Goal: Task Accomplishment & Management: Manage account settings

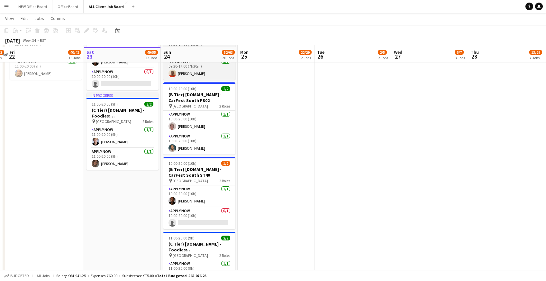
scroll to position [2727, 0]
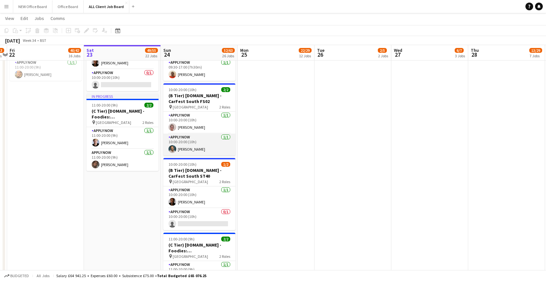
click at [192, 145] on app-card-role "APPLY NOW 1/1 10:00-20:00 (10h) Raymond Bethley" at bounding box center [199, 144] width 72 height 22
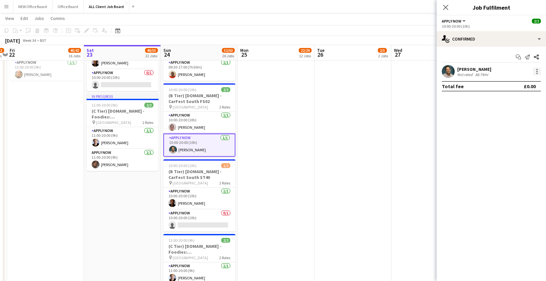
click at [537, 71] on div at bounding box center [537, 71] width 1 height 1
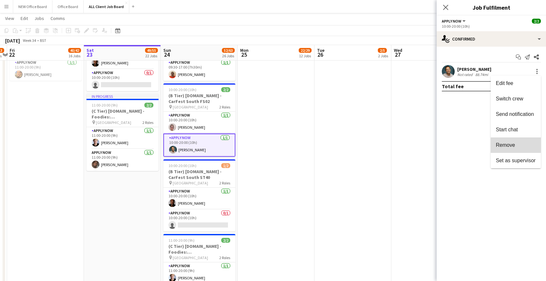
click at [514, 143] on span "Remove" at bounding box center [505, 144] width 19 height 5
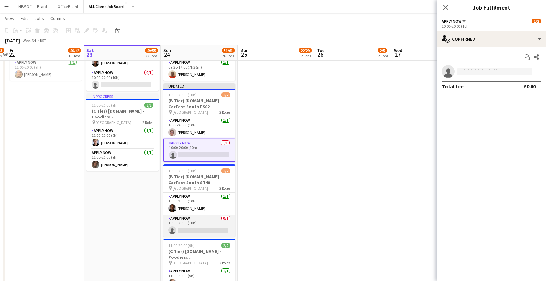
click at [205, 225] on app-card-role "APPLY NOW 0/1 10:00-20:00 (10h) single-neutral-actions" at bounding box center [199, 226] width 72 height 22
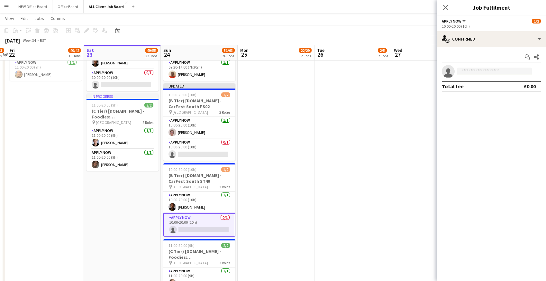
click at [478, 69] on input at bounding box center [494, 72] width 75 height 8
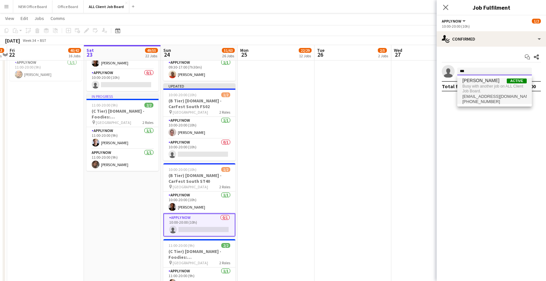
type input "***"
click at [470, 85] on span "Busy with another job on ALL Client Job Board." at bounding box center [495, 88] width 64 height 11
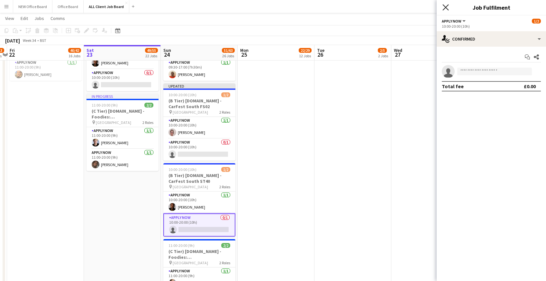
click at [446, 5] on icon "Close pop-in" at bounding box center [446, 7] width 6 height 6
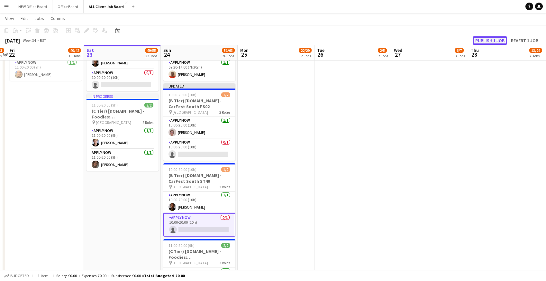
click at [495, 44] on button "Publish 1 job" at bounding box center [490, 40] width 34 height 8
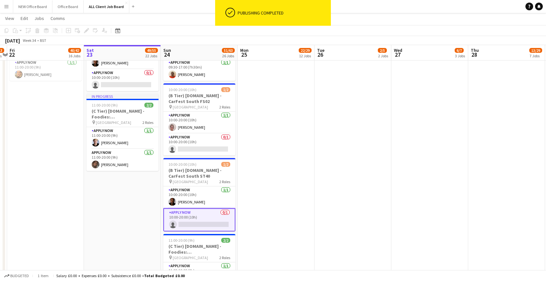
click at [200, 217] on app-card-role "APPLY NOW 0/1 10:00-20:00 (10h) single-neutral-actions" at bounding box center [199, 219] width 72 height 23
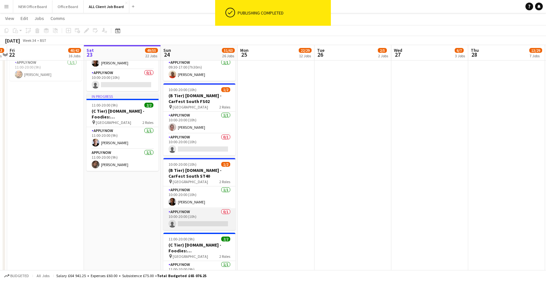
click at [185, 223] on app-card-role "APPLY NOW 0/1 10:00-20:00 (10h) single-neutral-actions" at bounding box center [199, 219] width 72 height 22
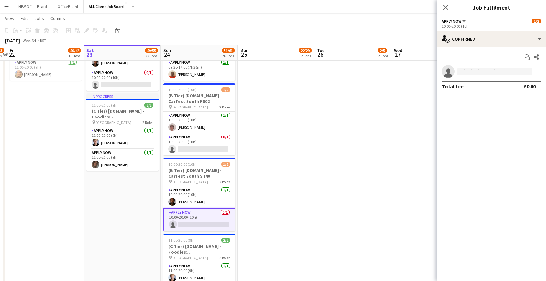
click at [473, 72] on input at bounding box center [494, 72] width 75 height 8
type input "***"
click at [470, 86] on span "raybethley@gmail.com" at bounding box center [495, 85] width 64 height 5
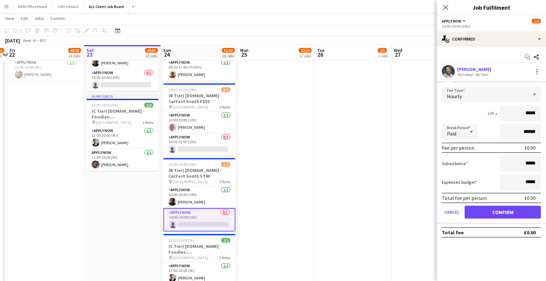
click at [475, 218] on form "Fee Type Hourly 10h x ***** Break Period Paid ****** Fee per person £0.00 Subsi…" at bounding box center [491, 155] width 109 height 137
click at [486, 216] on button "Confirm" at bounding box center [503, 212] width 76 height 13
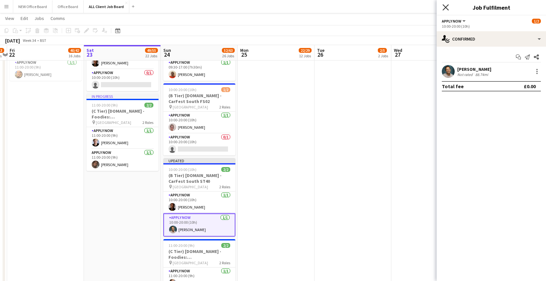
click at [446, 6] on icon at bounding box center [446, 7] width 6 height 6
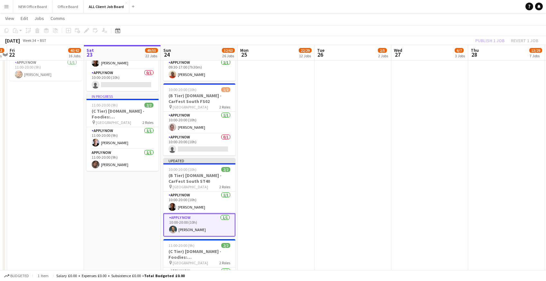
click at [398, 89] on app-date-cell at bounding box center [429, 49] width 77 height 539
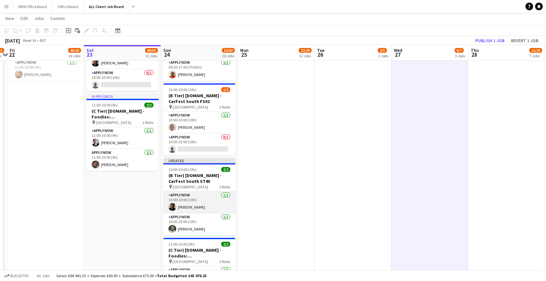
click at [182, 197] on app-card-role "APPLY NOW 1/1 10:00-20:00 (10h) Eathan Sergeant" at bounding box center [199, 202] width 72 height 22
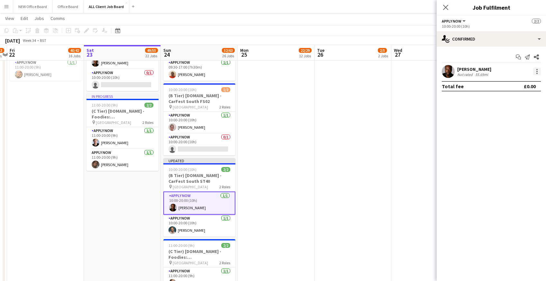
click at [539, 71] on div at bounding box center [537, 72] width 8 height 8
click at [502, 149] on button "Remove" at bounding box center [516, 144] width 50 height 15
click at [447, 6] on icon at bounding box center [446, 7] width 6 height 6
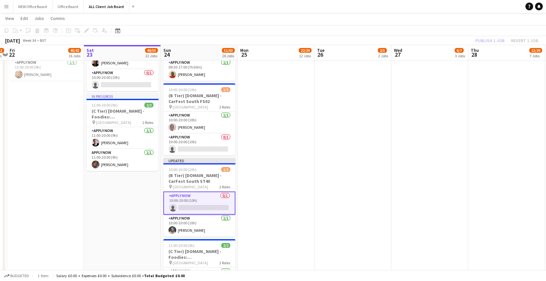
click at [379, 111] on app-date-cell at bounding box center [353, 49] width 77 height 539
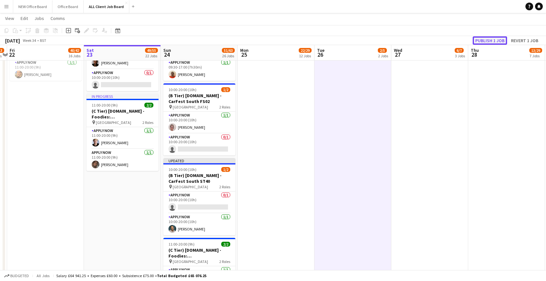
click at [491, 40] on button "Publish 1 job" at bounding box center [490, 40] width 34 height 8
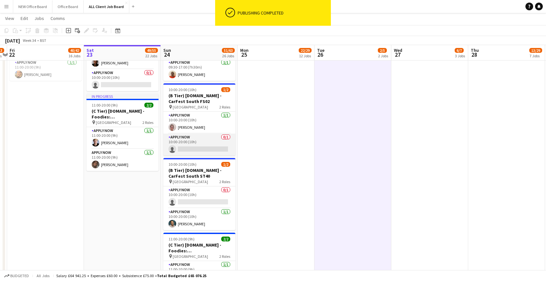
click at [188, 140] on app-card-role "APPLY NOW 0/1 10:00-20:00 (10h) single-neutral-actions" at bounding box center [199, 144] width 72 height 22
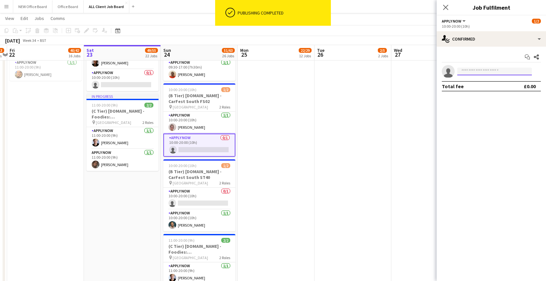
click at [473, 69] on input at bounding box center [494, 72] width 75 height 8
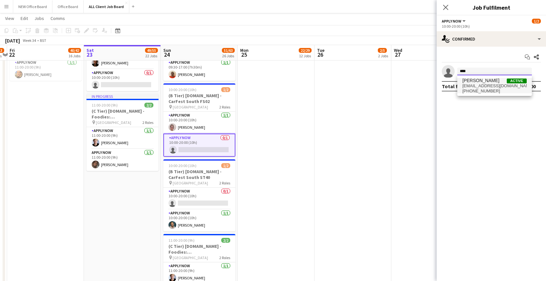
type input "****"
click at [473, 89] on span "+4407506797001" at bounding box center [495, 90] width 64 height 5
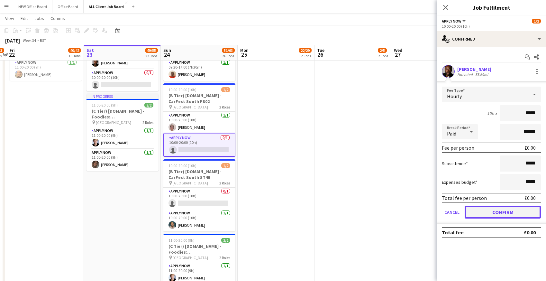
click at [491, 212] on button "Confirm" at bounding box center [503, 212] width 76 height 13
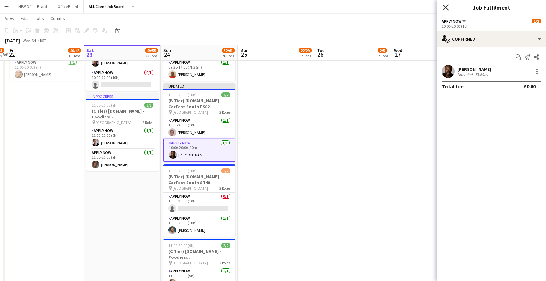
click at [445, 6] on icon at bounding box center [446, 7] width 6 height 6
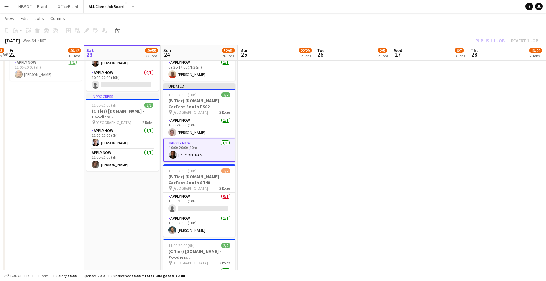
click at [432, 20] on app-page-menu "View Day view expanded Day view collapsed Month view Date picker Jump to today …" at bounding box center [273, 19] width 546 height 12
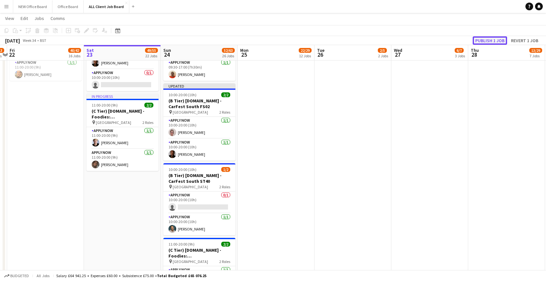
click at [485, 40] on button "Publish 1 job" at bounding box center [490, 40] width 34 height 8
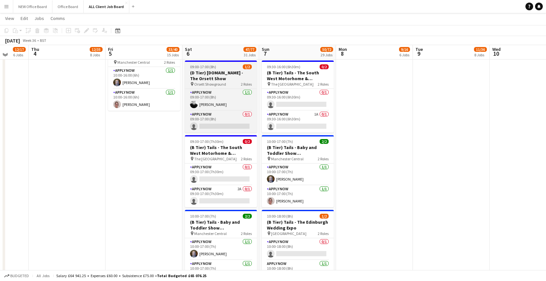
scroll to position [2545, 0]
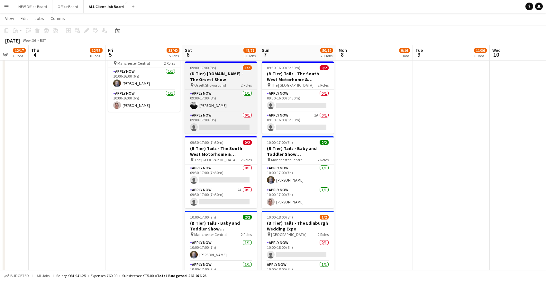
click at [232, 196] on app-card-role "APPLY NOW 2A 0/1 09:30-17:00 (7h30m) single-neutral-actions" at bounding box center [221, 197] width 72 height 22
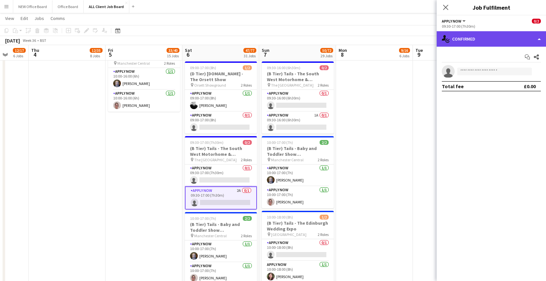
click at [473, 36] on div "single-neutral-actions-check-2 Confirmed" at bounding box center [491, 38] width 109 height 15
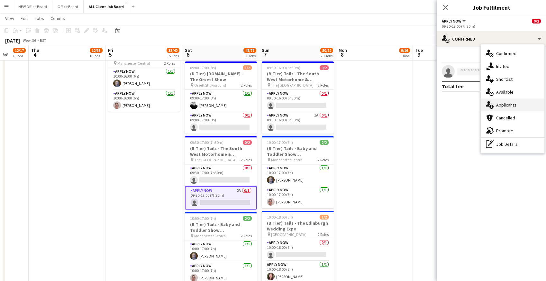
click at [502, 108] on div "single-neutral-actions-information Applicants" at bounding box center [513, 104] width 64 height 13
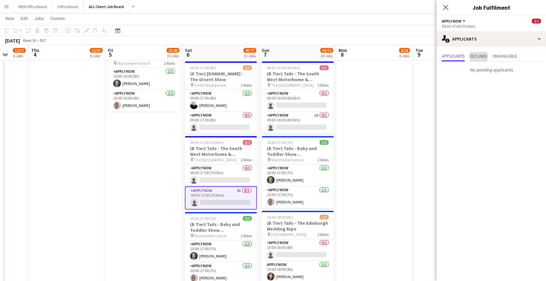
click at [474, 57] on span "Declined" at bounding box center [479, 56] width 18 height 5
click at [505, 57] on span "Unavailable" at bounding box center [505, 56] width 25 height 5
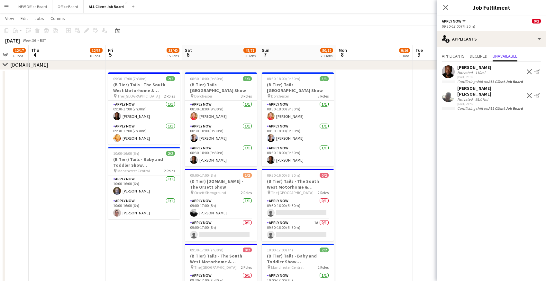
scroll to position [2433, 0]
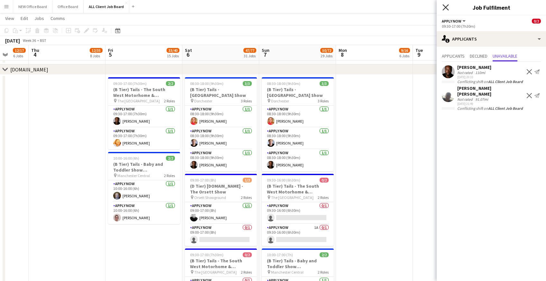
click at [446, 5] on icon "Close pop-in" at bounding box center [446, 7] width 6 height 6
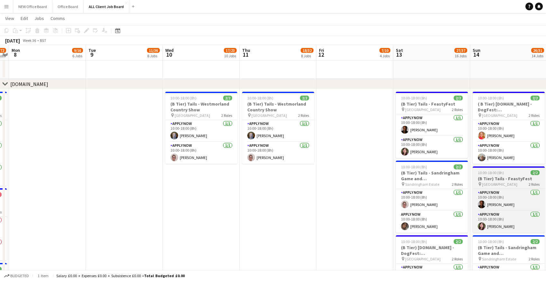
scroll to position [0, 141]
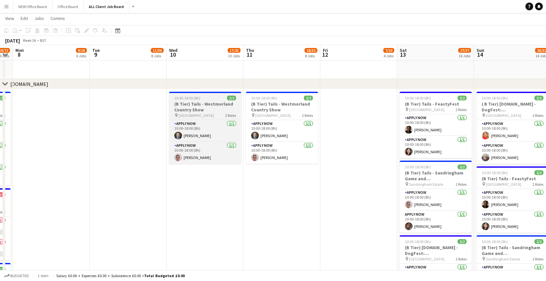
click at [188, 102] on h3 "(B Tier) Tails - Westmorland Country Show" at bounding box center [205, 107] width 72 height 12
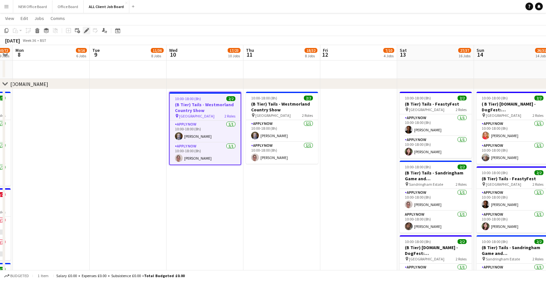
click at [87, 28] on icon "Edit" at bounding box center [86, 30] width 5 height 5
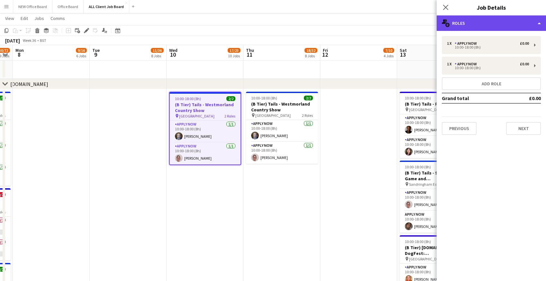
drag, startPoint x: 479, startPoint y: 22, endPoint x: 479, endPoint y: 29, distance: 7.4
click at [479, 22] on div "multiple-users-add Roles" at bounding box center [491, 22] width 109 height 15
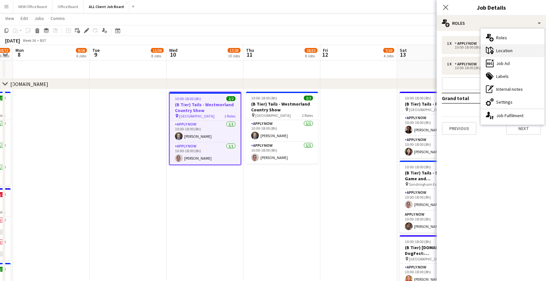
click at [505, 53] on div "maps-pin-1 Location" at bounding box center [513, 50] width 64 height 13
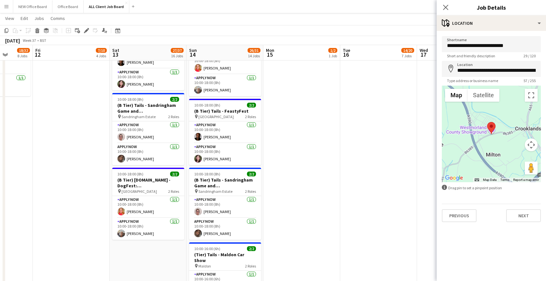
scroll to position [2489, 0]
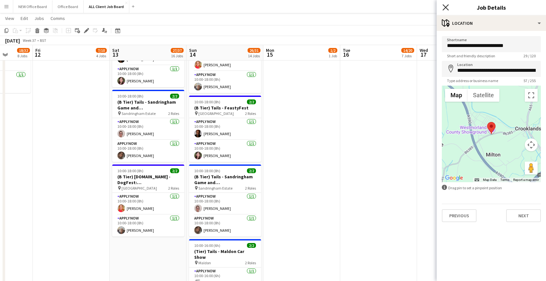
click at [446, 5] on icon "Close pop-in" at bounding box center [446, 7] width 6 height 6
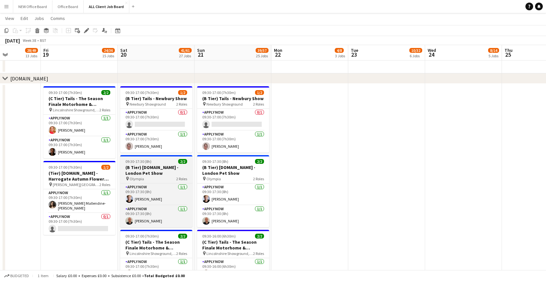
scroll to position [0, 140]
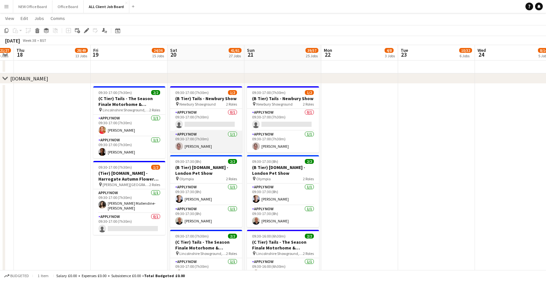
click at [193, 144] on app-card-role "APPLY NOW 1/1 09:30-17:00 (7h30m) Angela Flannery" at bounding box center [206, 142] width 72 height 22
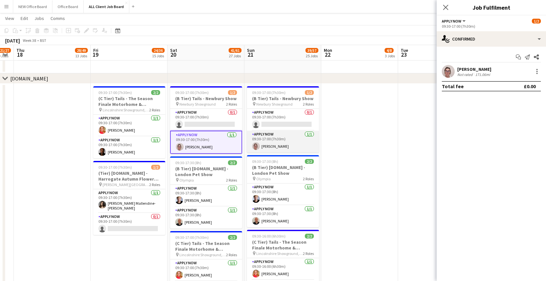
click at [266, 140] on app-card-role "APPLY NOW 1/1 09:30-17:00 (7h30m) Angela Flannery" at bounding box center [283, 142] width 72 height 22
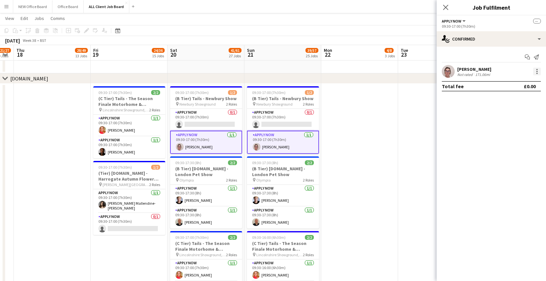
click at [537, 71] on div at bounding box center [537, 71] width 1 height 1
click at [503, 130] on span "Remove" at bounding box center [505, 129] width 19 height 5
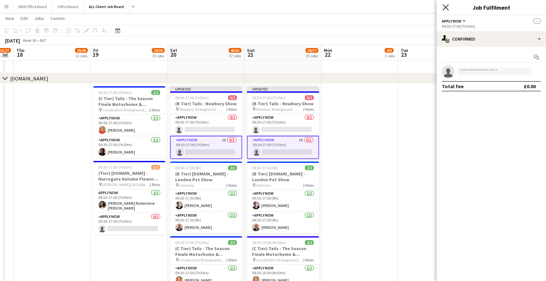
click at [446, 5] on icon "Close pop-in" at bounding box center [446, 7] width 6 height 6
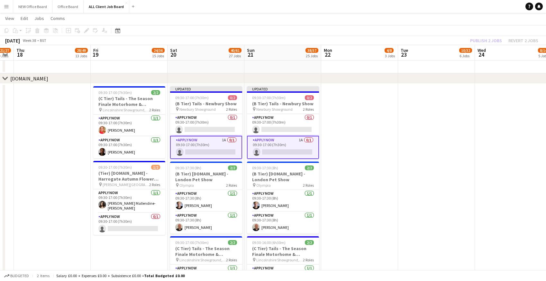
click at [491, 40] on div "Publish 2 jobs Revert 2 jobs" at bounding box center [505, 40] width 84 height 8
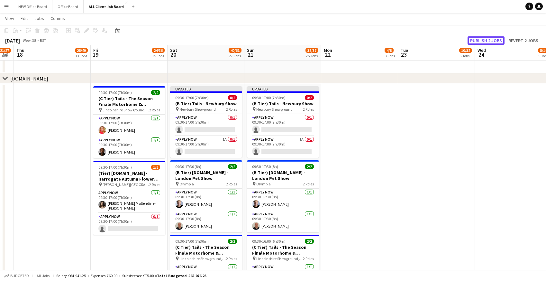
click at [491, 40] on button "Publish 2 jobs" at bounding box center [486, 40] width 37 height 8
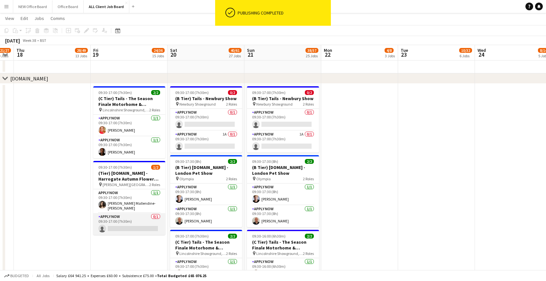
click at [120, 214] on app-card-role "APPLY NOW 0/1 09:30-17:00 (7h30m) single-neutral-actions" at bounding box center [129, 224] width 72 height 22
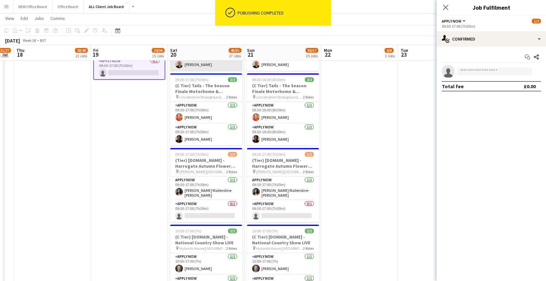
scroll to position [2581, 0]
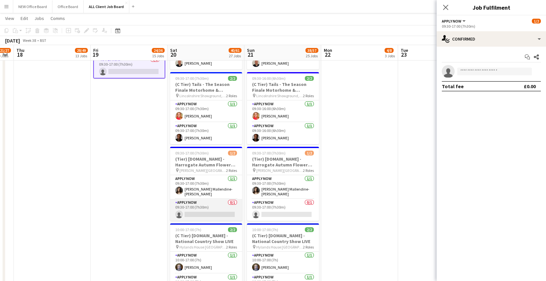
click at [195, 207] on app-card-role "APPLY NOW 0/1 09:30-17:00 (7h30m) single-neutral-actions" at bounding box center [206, 210] width 72 height 22
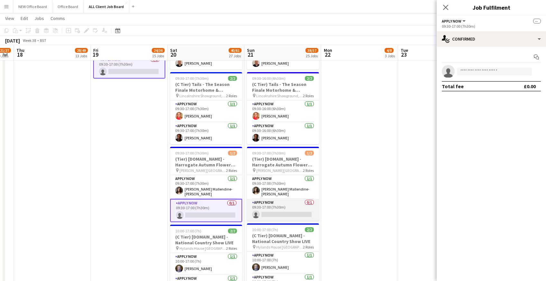
click at [277, 205] on app-card-role "APPLY NOW 0/1 09:30-17:00 (7h30m) single-neutral-actions" at bounding box center [283, 210] width 72 height 22
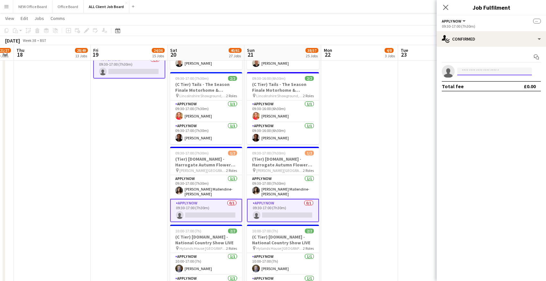
click at [472, 72] on input at bounding box center [494, 72] width 75 height 8
type input "*"
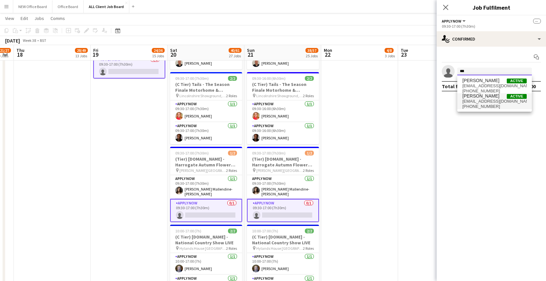
type input "***"
click at [475, 99] on span "Angela Flannery Active angelaflannery69@gmail.com +4407590211172" at bounding box center [495, 100] width 64 height 15
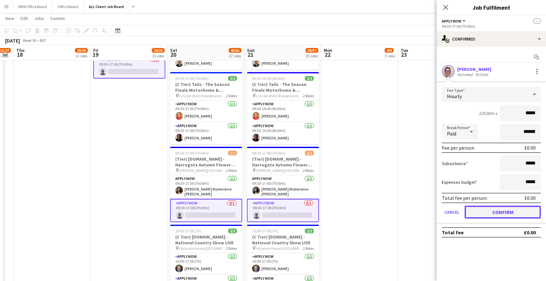
click at [487, 212] on button "Confirm" at bounding box center [503, 212] width 76 height 13
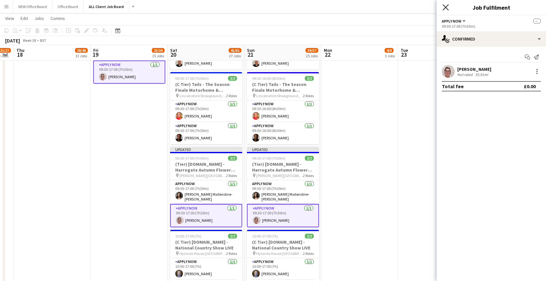
click at [447, 7] on icon "Close pop-in" at bounding box center [446, 7] width 6 height 6
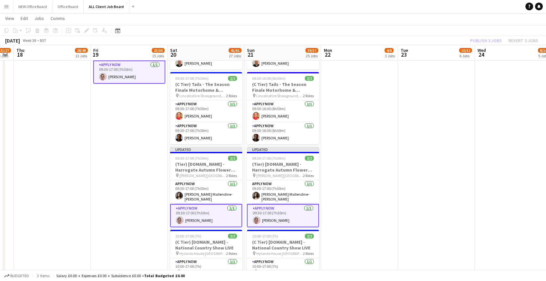
click at [432, 20] on app-page-menu "View Day view expanded Day view collapsed Month view Date picker Jump to today …" at bounding box center [273, 19] width 546 height 12
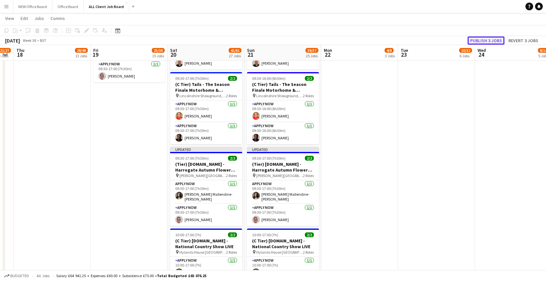
click at [498, 42] on button "Publish 3 jobs" at bounding box center [486, 40] width 37 height 8
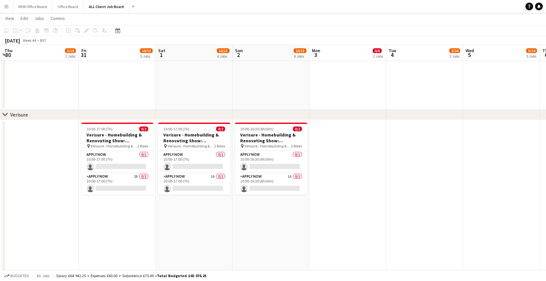
scroll to position [2938, 0]
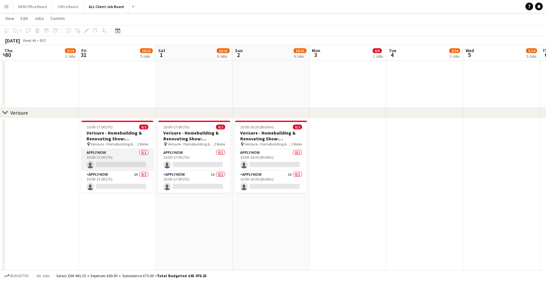
click at [104, 156] on app-card-role "APPLY NOW 0/1 10:00-17:00 (7h) single-neutral-actions" at bounding box center [117, 160] width 72 height 22
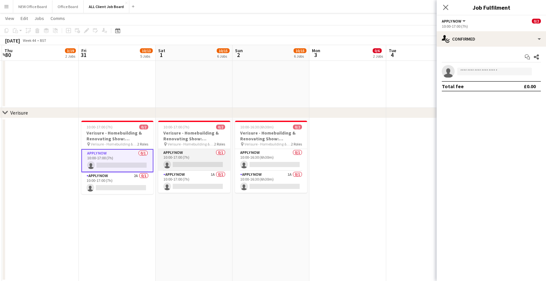
click at [201, 155] on app-card-role "APPLY NOW 0/1 10:00-17:00 (7h) single-neutral-actions" at bounding box center [194, 160] width 72 height 22
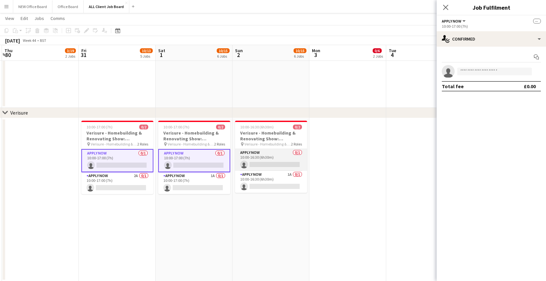
click at [267, 155] on app-card-role "APPLY NOW 0/1 10:00-16:30 (6h30m) single-neutral-actions" at bounding box center [271, 160] width 72 height 22
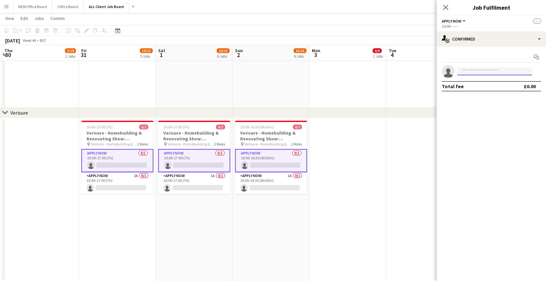
click at [472, 70] on input at bounding box center [494, 72] width 75 height 8
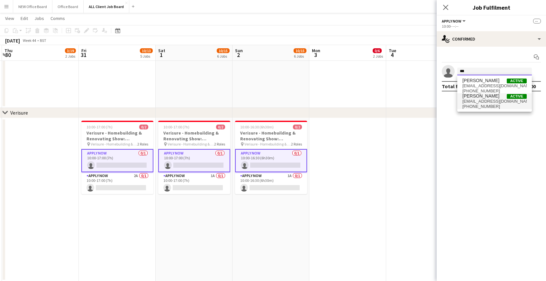
type input "***"
click at [476, 101] on span "angelaflannery69@gmail.com" at bounding box center [495, 101] width 64 height 5
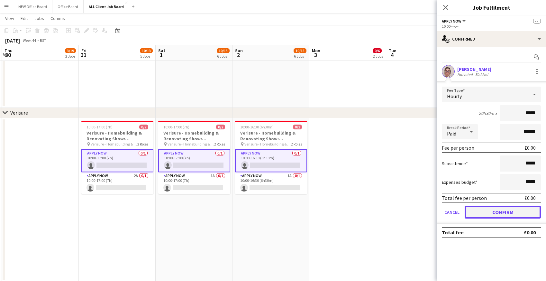
click at [495, 214] on button "Confirm" at bounding box center [503, 212] width 76 height 13
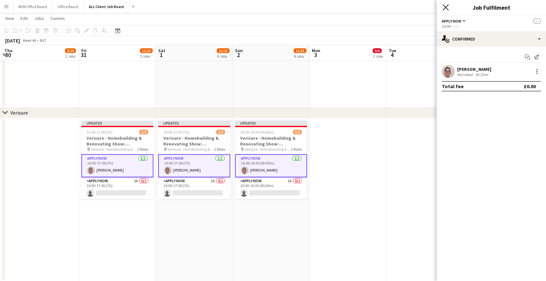
click at [447, 7] on icon "Close pop-in" at bounding box center [446, 7] width 6 height 6
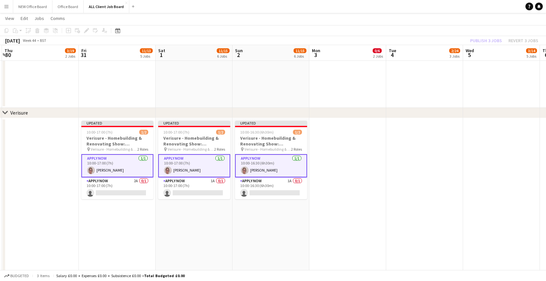
click at [447, 7] on app-navbar "Menu Boards Boards Boards All jobs Status Workforce Workforce My Workforce Recr…" at bounding box center [273, 6] width 546 height 13
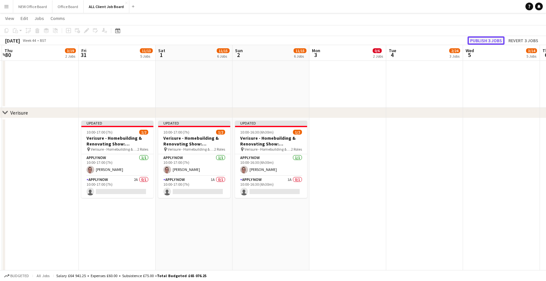
click at [491, 41] on button "Publish 3 jobs" at bounding box center [486, 40] width 37 height 8
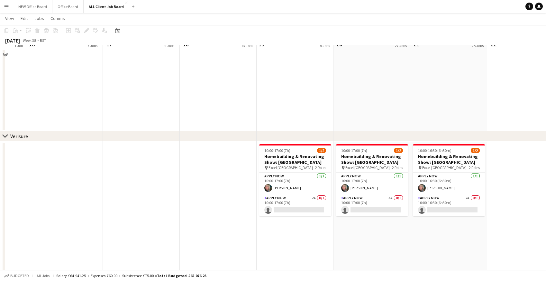
scroll to position [2917, 0]
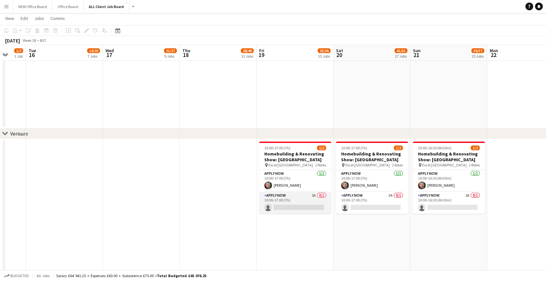
click at [291, 204] on app-card-role "APPLY NOW 2A 0/1 10:00-17:00 (7h) single-neutral-actions" at bounding box center [295, 203] width 72 height 22
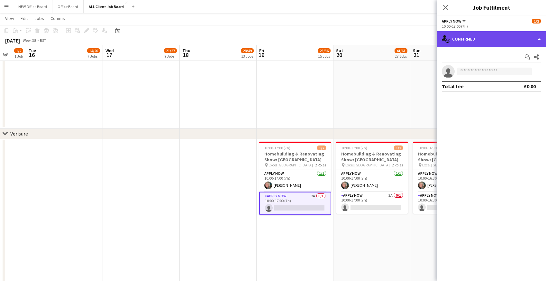
click at [500, 40] on div "single-neutral-actions-check-2 Confirmed" at bounding box center [491, 38] width 109 height 15
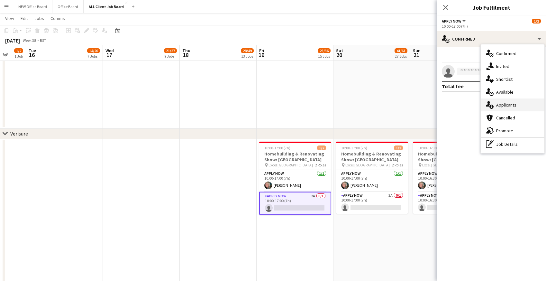
click at [507, 106] on div "single-neutral-actions-information Applicants" at bounding box center [513, 104] width 64 height 13
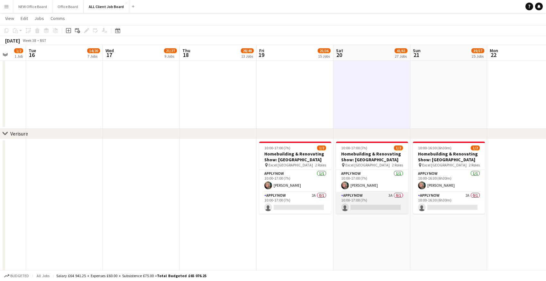
click at [371, 196] on app-card-role "APPLY NOW 3A 0/1 10:00-17:00 (7h) single-neutral-actions" at bounding box center [372, 203] width 72 height 22
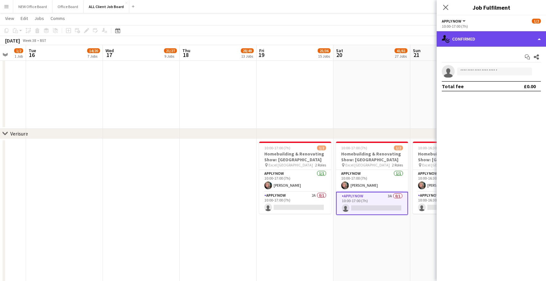
click at [483, 39] on div "single-neutral-actions-check-2 Confirmed" at bounding box center [491, 38] width 109 height 15
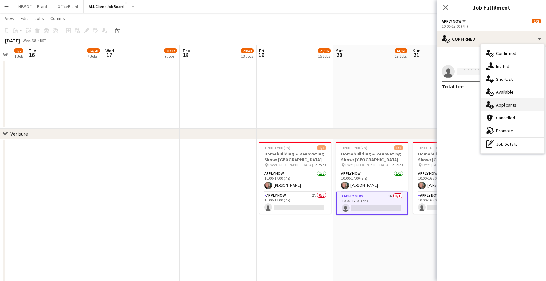
click at [495, 104] on div "single-neutral-actions-information Applicants" at bounding box center [513, 104] width 64 height 13
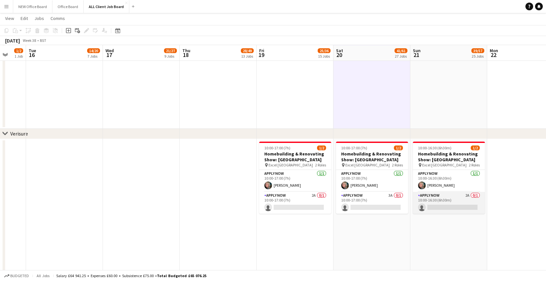
click at [440, 199] on app-card-role "APPLY NOW 2A 0/1 10:00-16:30 (6h30m) single-neutral-actions" at bounding box center [449, 203] width 72 height 22
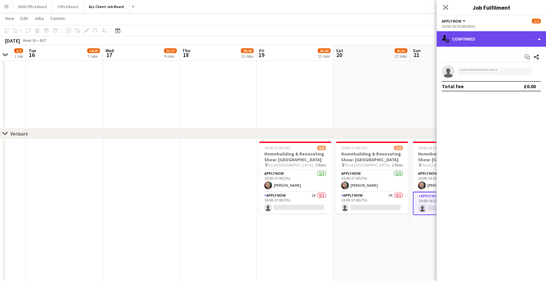
click at [474, 38] on div "single-neutral-actions-check-2 Confirmed" at bounding box center [491, 38] width 109 height 15
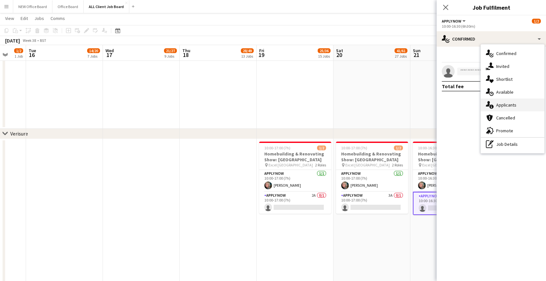
click at [511, 107] on div "single-neutral-actions-information Applicants" at bounding box center [513, 104] width 64 height 13
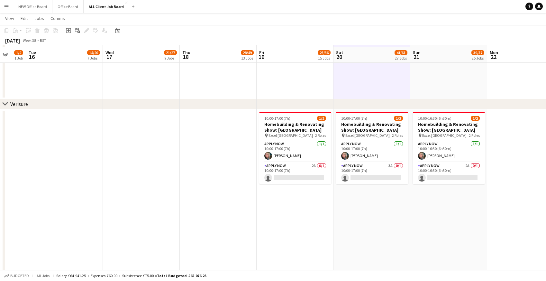
scroll to position [2951, 0]
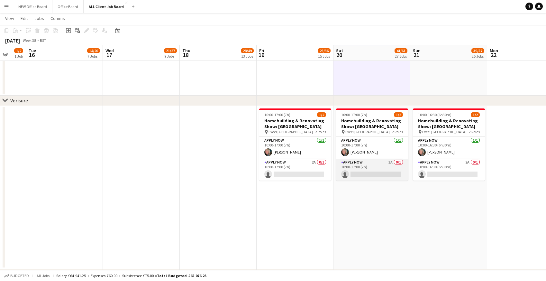
click at [375, 164] on app-card-role "APPLY NOW 3A 0/1 10:00-17:00 (7h) single-neutral-actions" at bounding box center [372, 170] width 72 height 22
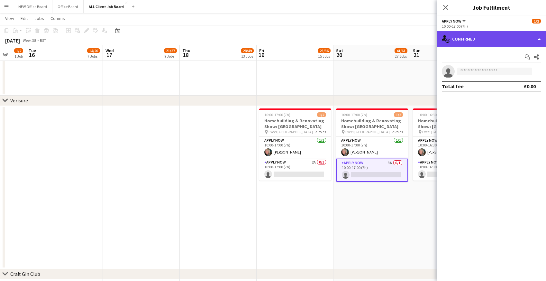
click at [465, 35] on div "single-neutral-actions-check-2 Confirmed" at bounding box center [491, 38] width 109 height 15
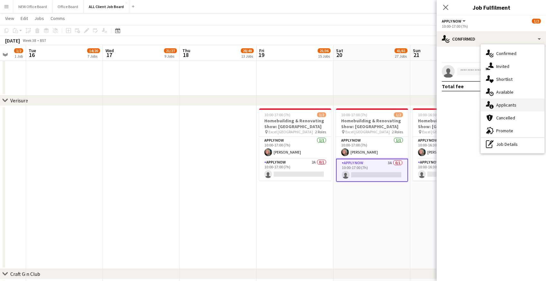
click at [509, 107] on div "single-neutral-actions-information Applicants" at bounding box center [513, 104] width 64 height 13
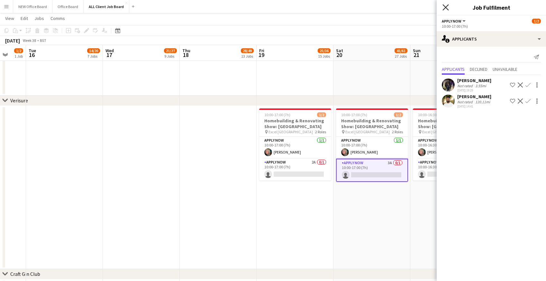
click at [446, 5] on icon "Close pop-in" at bounding box center [446, 7] width 6 height 6
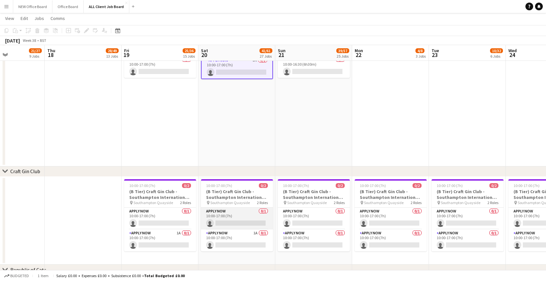
scroll to position [0, 261]
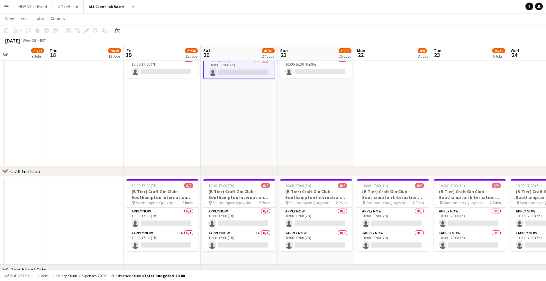
click at [230, 121] on app-date-cell "10:00-17:00 (7h) 1/2 Homebuilding & Renovating Show: London pin Excel London 2 …" at bounding box center [239, 84] width 77 height 163
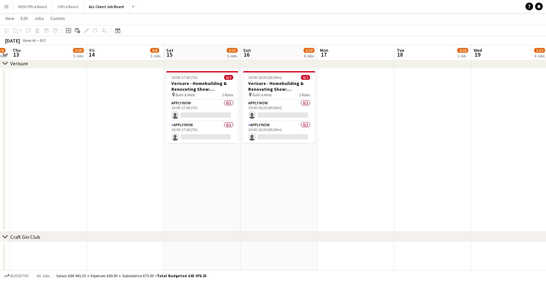
scroll to position [3217, 0]
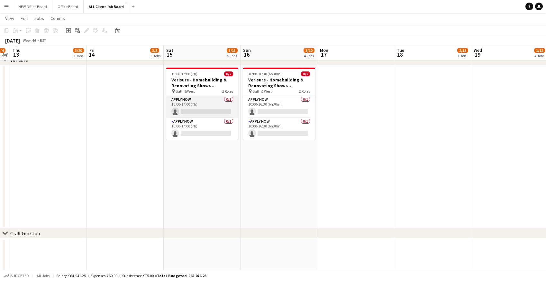
click at [199, 106] on app-card-role "APPLY NOW 0/1 10:00-17:00 (7h) single-neutral-actions" at bounding box center [202, 107] width 72 height 22
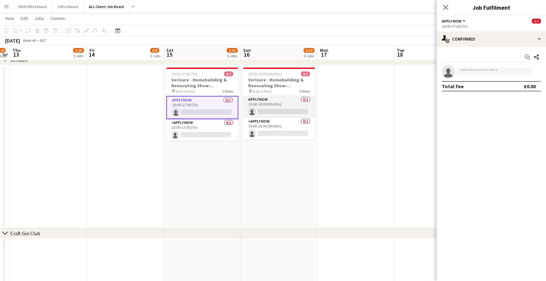
click at [280, 101] on app-card-role "APPLY NOW 0/1 10:00-16:30 (6h30m) single-neutral-actions" at bounding box center [279, 107] width 72 height 22
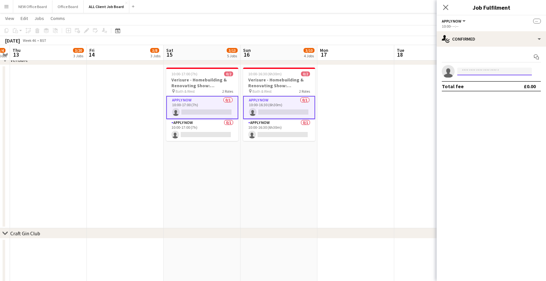
click at [485, 73] on input at bounding box center [494, 72] width 75 height 8
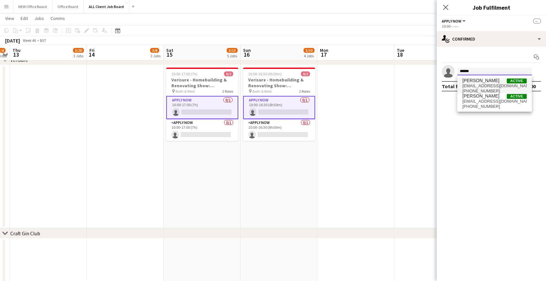
type input "******"
click at [465, 88] on span "+447779590924" at bounding box center [495, 90] width 64 height 5
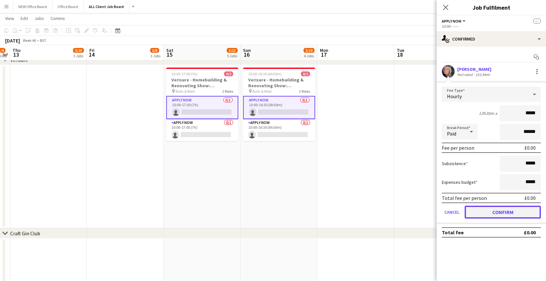
click at [498, 209] on button "Confirm" at bounding box center [503, 212] width 76 height 13
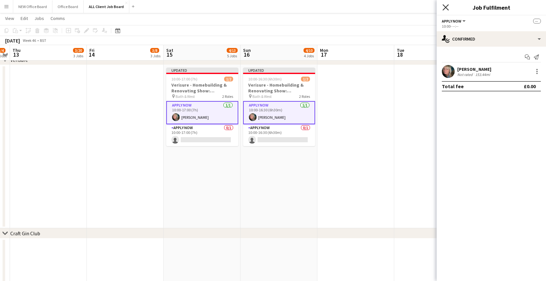
click at [445, 5] on icon "Close pop-in" at bounding box center [446, 7] width 6 height 6
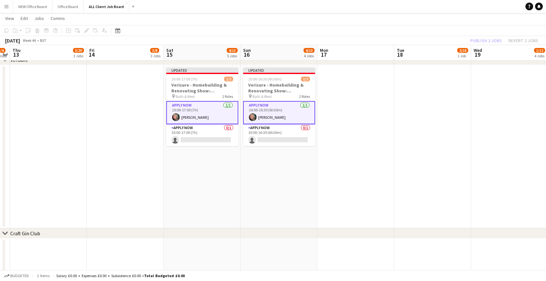
click at [436, 10] on app-navbar "Menu Boards Boards Boards All jobs Status Workforce Workforce My Workforce Recr…" at bounding box center [273, 6] width 546 height 13
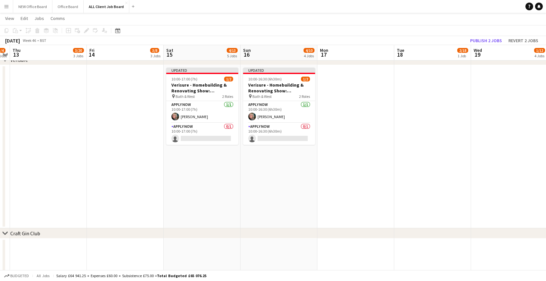
click at [485, 45] on app-board-header-date "Wed 19 1/12 4 Jobs" at bounding box center [509, 52] width 77 height 15
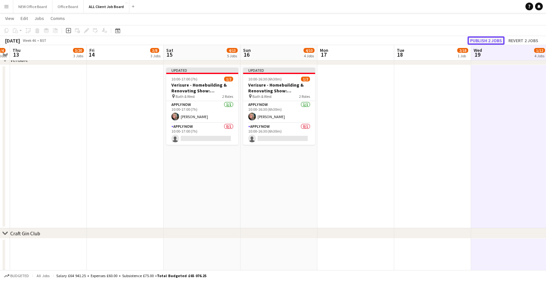
click at [482, 41] on button "Publish 2 jobs" at bounding box center [486, 40] width 37 height 8
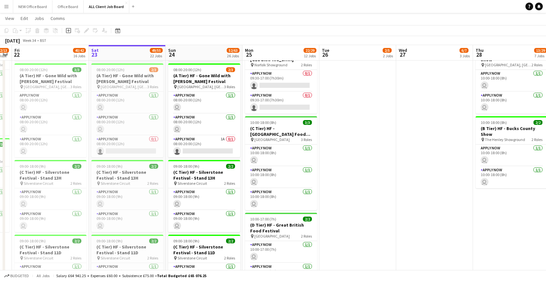
scroll to position [2438, 0]
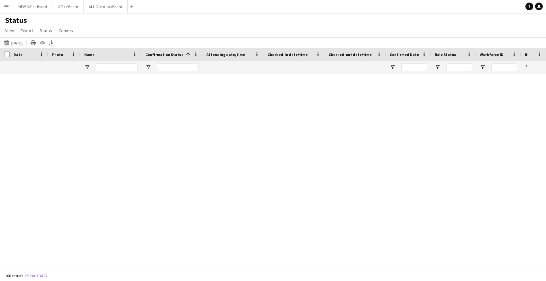
scroll to position [1299, 0]
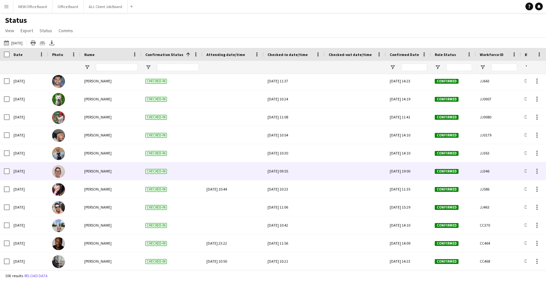
click at [340, 172] on div at bounding box center [355, 171] width 53 height 18
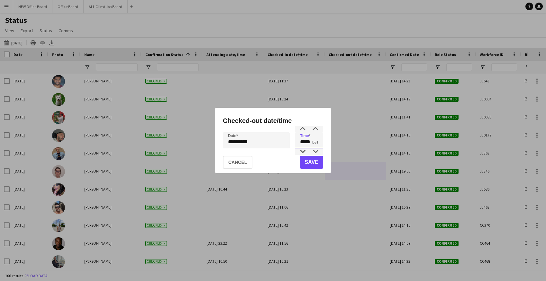
drag, startPoint x: 300, startPoint y: 140, endPoint x: 315, endPoint y: 143, distance: 14.4
click at [315, 143] on input "*****" at bounding box center [309, 140] width 28 height 16
type input "*****"
click at [311, 162] on button "Save" at bounding box center [311, 162] width 23 height 13
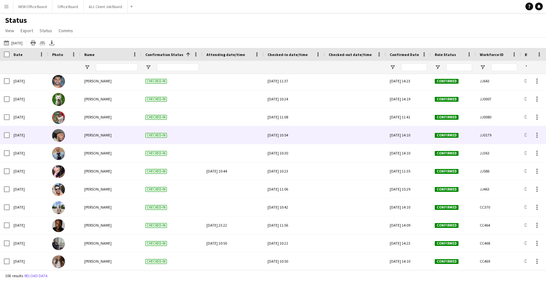
click at [348, 138] on div at bounding box center [355, 135] width 53 height 18
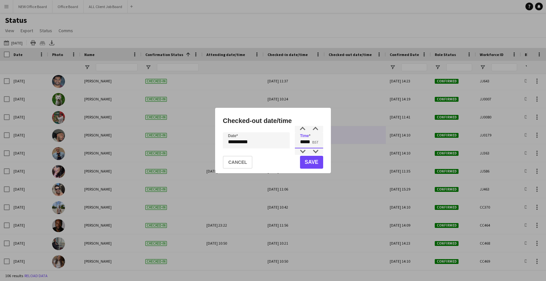
drag, startPoint x: 299, startPoint y: 142, endPoint x: 313, endPoint y: 143, distance: 13.8
click at [313, 143] on input "*****" at bounding box center [309, 140] width 28 height 16
type input "*****"
click at [305, 164] on button "Save" at bounding box center [311, 162] width 23 height 13
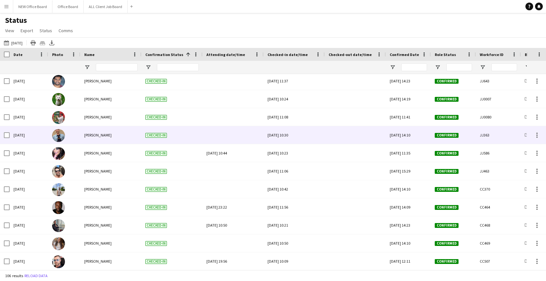
click at [340, 137] on div at bounding box center [355, 135] width 53 height 18
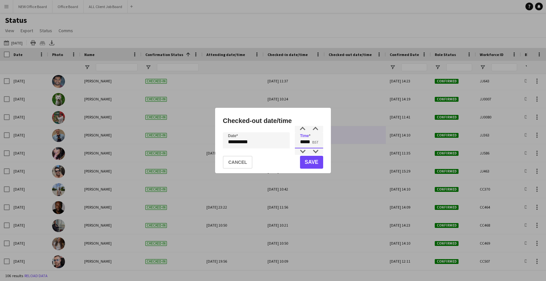
drag, startPoint x: 300, startPoint y: 140, endPoint x: 317, endPoint y: 142, distance: 16.8
click at [317, 142] on input "*****" at bounding box center [309, 140] width 28 height 16
type input "*****"
click at [311, 164] on button "Save" at bounding box center [311, 162] width 23 height 13
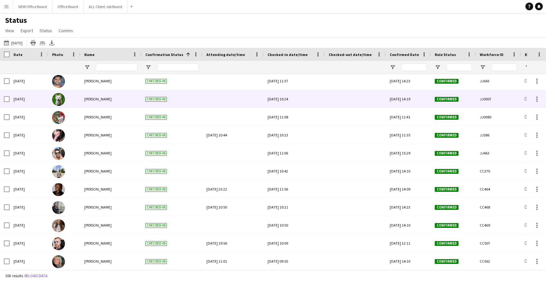
click at [347, 98] on div at bounding box center [355, 99] width 53 height 18
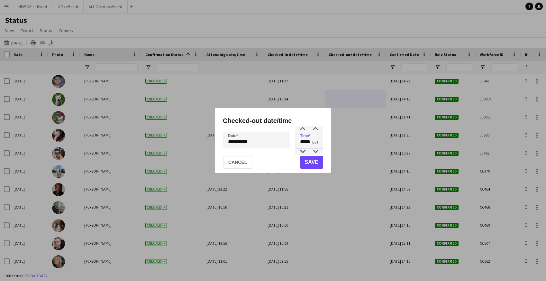
drag, startPoint x: 300, startPoint y: 141, endPoint x: 326, endPoint y: 141, distance: 25.4
click at [326, 141] on div "**********" at bounding box center [273, 140] width 116 height 65
type input "*****"
click at [312, 160] on button "Save" at bounding box center [311, 162] width 23 height 13
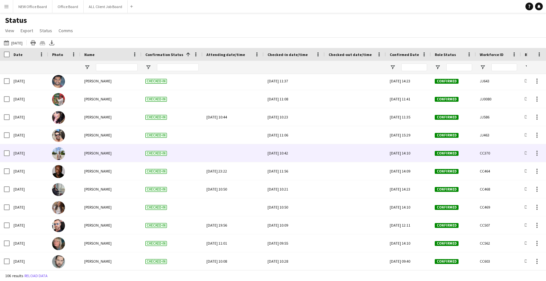
click at [344, 155] on div at bounding box center [355, 153] width 53 height 18
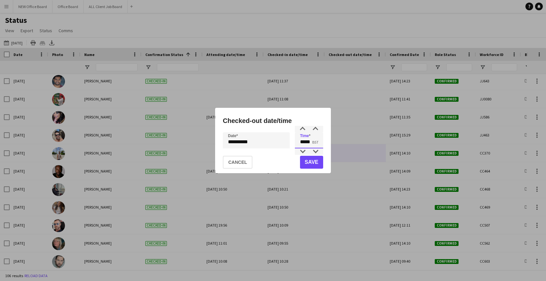
drag, startPoint x: 302, startPoint y: 141, endPoint x: 316, endPoint y: 141, distance: 14.2
click at [316, 141] on input "*****" at bounding box center [309, 140] width 28 height 16
type input "*****"
click at [308, 165] on button "Save" at bounding box center [311, 162] width 23 height 13
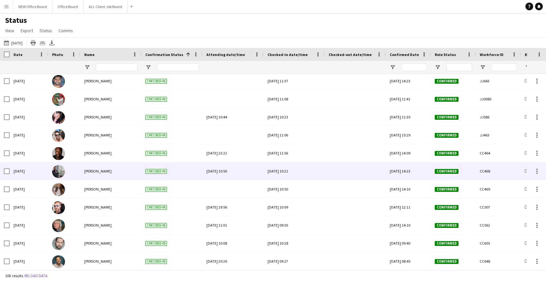
click at [351, 171] on div at bounding box center [355, 171] width 53 height 18
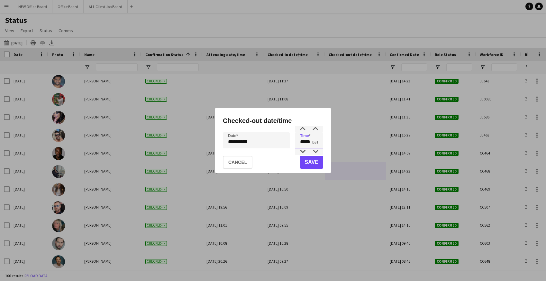
drag, startPoint x: 301, startPoint y: 141, endPoint x: 313, endPoint y: 141, distance: 12.5
click at [313, 141] on input "*****" at bounding box center [309, 140] width 28 height 16
type input "*****"
click at [307, 164] on button "Save" at bounding box center [311, 162] width 23 height 13
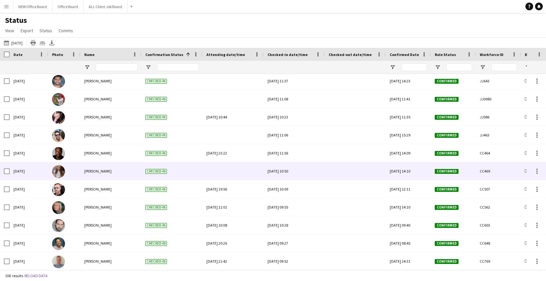
click at [342, 169] on div at bounding box center [355, 171] width 53 height 18
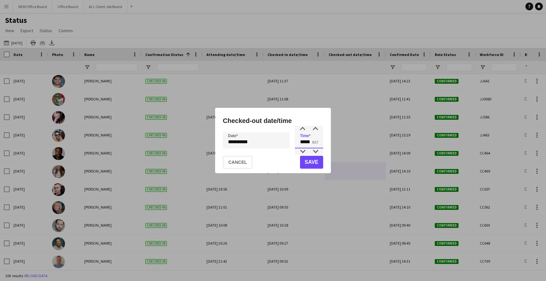
drag, startPoint x: 300, startPoint y: 140, endPoint x: 316, endPoint y: 140, distance: 15.4
click at [316, 140] on input "*****" at bounding box center [309, 140] width 28 height 16
type input "*****"
click at [313, 163] on button "Save" at bounding box center [311, 162] width 23 height 13
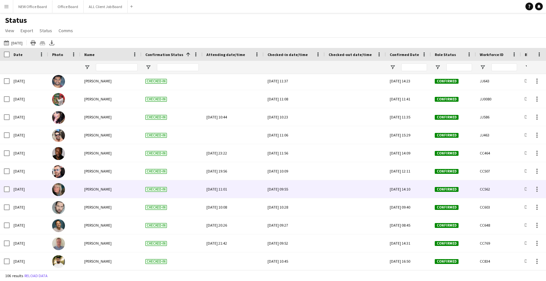
click at [340, 190] on div at bounding box center [355, 189] width 53 height 18
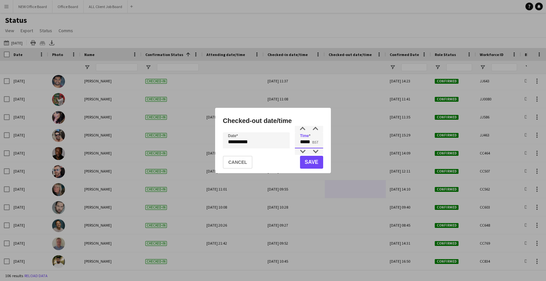
drag, startPoint x: 300, startPoint y: 142, endPoint x: 318, endPoint y: 142, distance: 17.7
click at [318, 142] on input "*****" at bounding box center [309, 140] width 28 height 16
type input "*****"
click at [315, 163] on button "Save" at bounding box center [311, 162] width 23 height 13
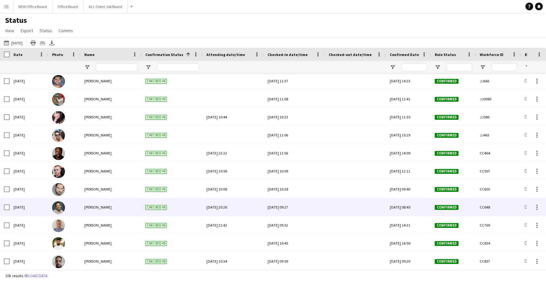
click at [348, 206] on div at bounding box center [355, 207] width 53 height 18
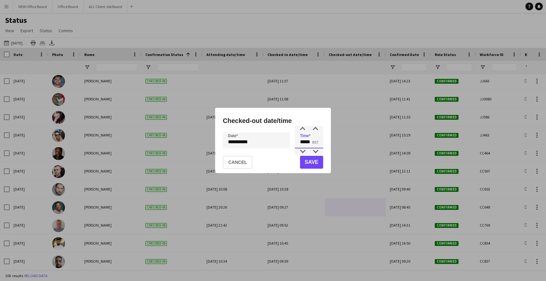
drag, startPoint x: 300, startPoint y: 139, endPoint x: 317, endPoint y: 140, distance: 16.4
click at [317, 140] on input "*****" at bounding box center [309, 140] width 28 height 16
type input "*****"
click at [310, 162] on button "Save" at bounding box center [311, 162] width 23 height 13
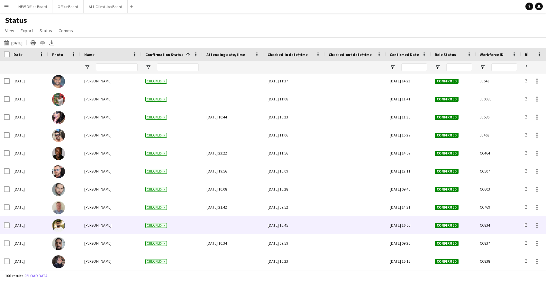
click at [339, 228] on div at bounding box center [355, 225] width 53 height 18
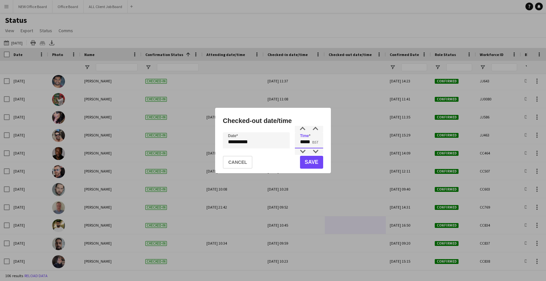
drag, startPoint x: 300, startPoint y: 142, endPoint x: 319, endPoint y: 142, distance: 19.0
click at [319, 142] on input "*****" at bounding box center [309, 140] width 28 height 16
type input "*****"
click at [318, 162] on button "Save" at bounding box center [311, 162] width 23 height 13
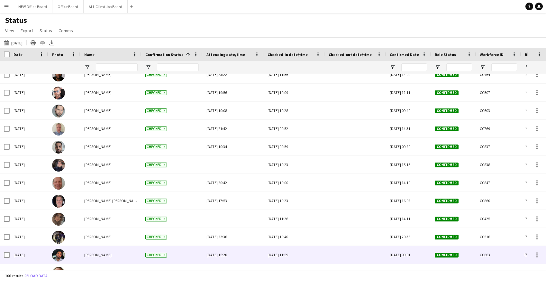
scroll to position [1377, 0]
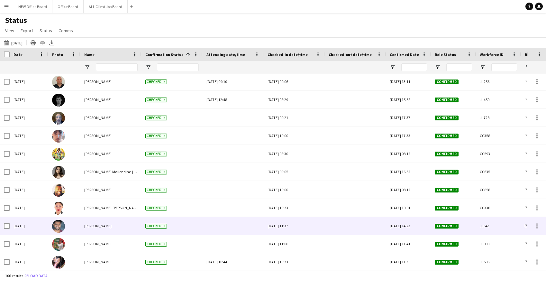
click at [348, 224] on div at bounding box center [355, 226] width 53 height 18
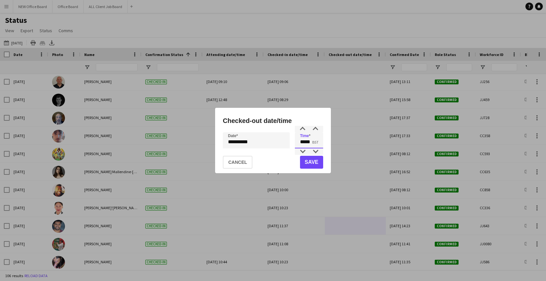
drag, startPoint x: 301, startPoint y: 141, endPoint x: 314, endPoint y: 140, distance: 13.5
click at [314, 142] on input "*****" at bounding box center [309, 140] width 28 height 16
type input "*****"
click at [314, 164] on button "Save" at bounding box center [311, 162] width 23 height 13
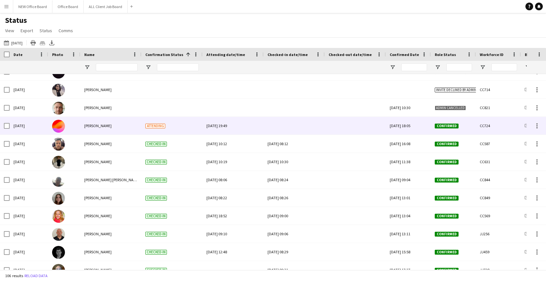
scroll to position [1002, 0]
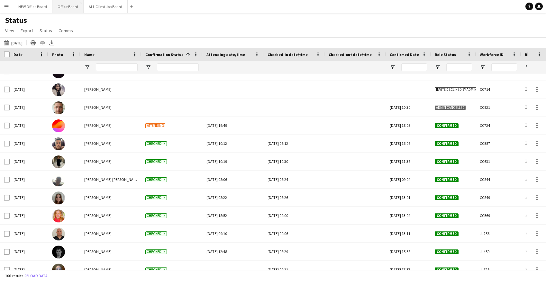
click at [64, 8] on button "Office Board Close" at bounding box center [67, 6] width 31 height 13
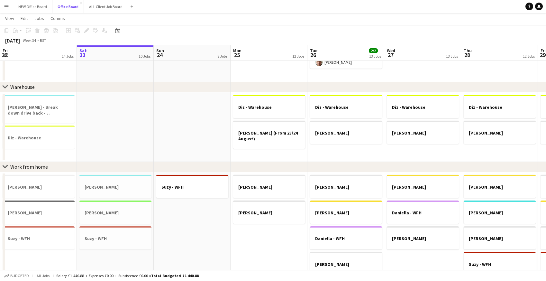
scroll to position [178, 0]
